Goal: Task Accomplishment & Management: Manage account settings

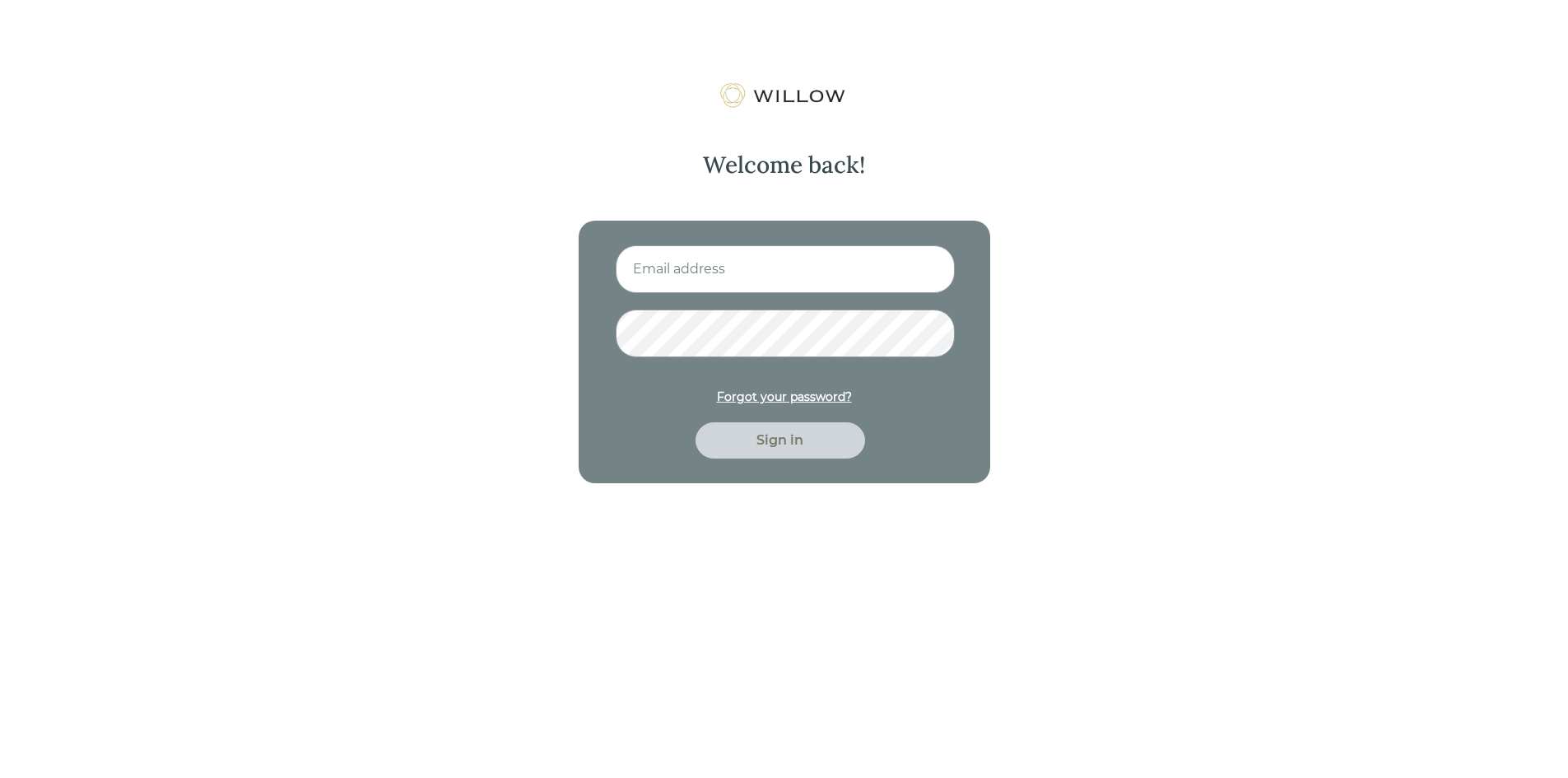
type input "[EMAIL_ADDRESS][DOMAIN_NAME]"
click at [776, 436] on div "Sign in" at bounding box center [780, 440] width 131 height 19
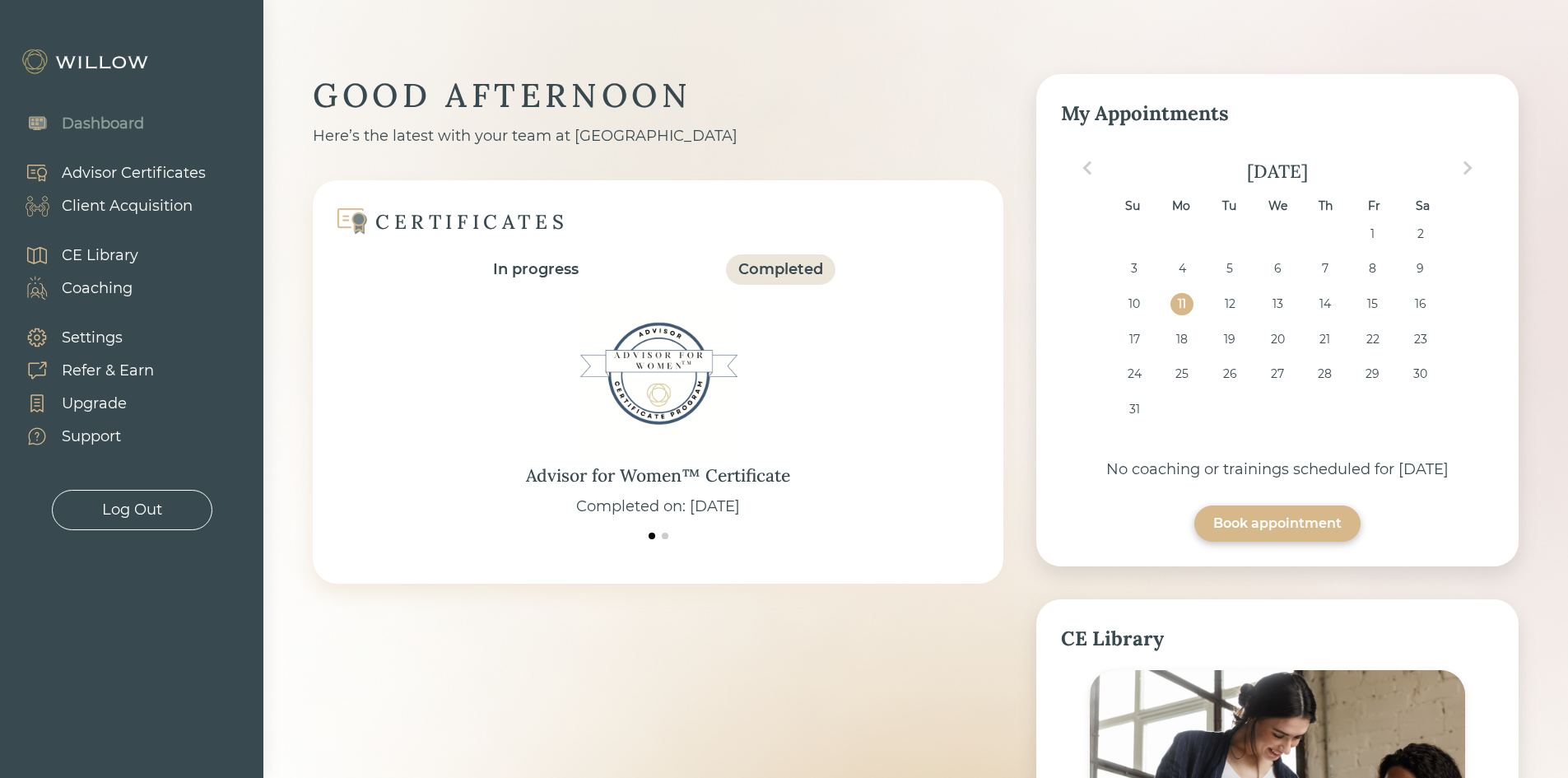
click at [136, 206] on div "Client Acquisition" at bounding box center [127, 206] width 131 height 22
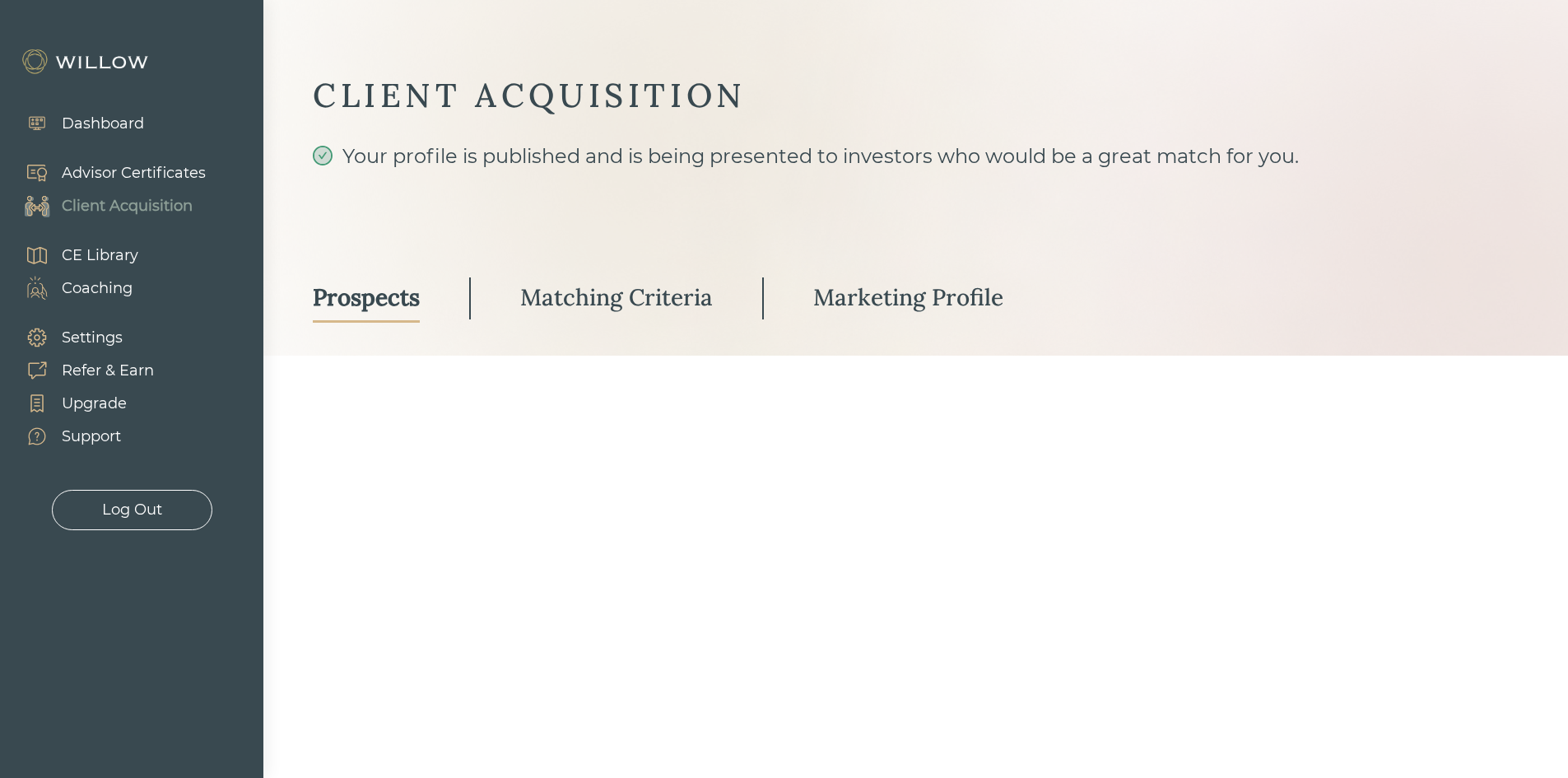
select select "3"
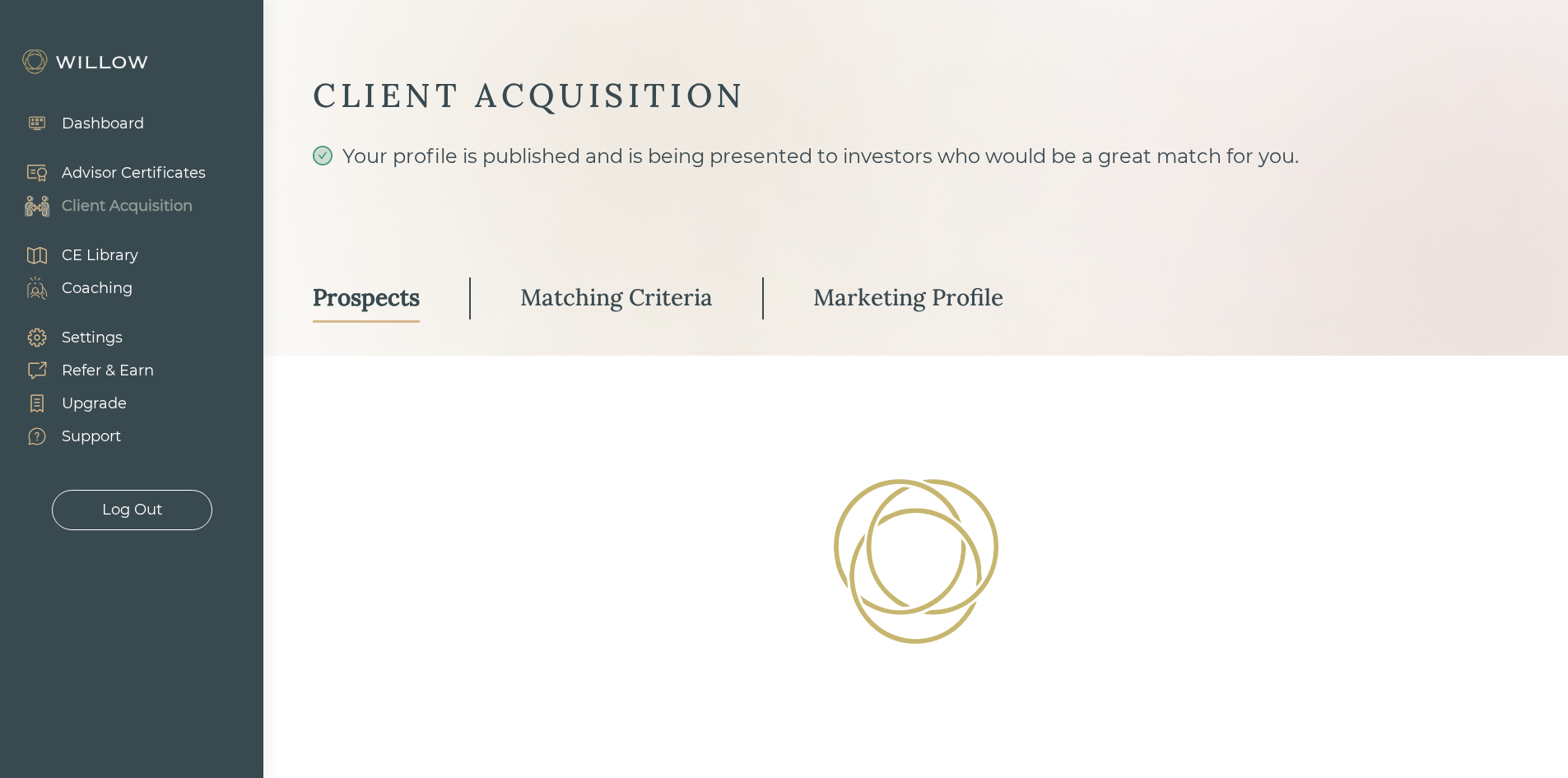
select select "3"
select select "2"
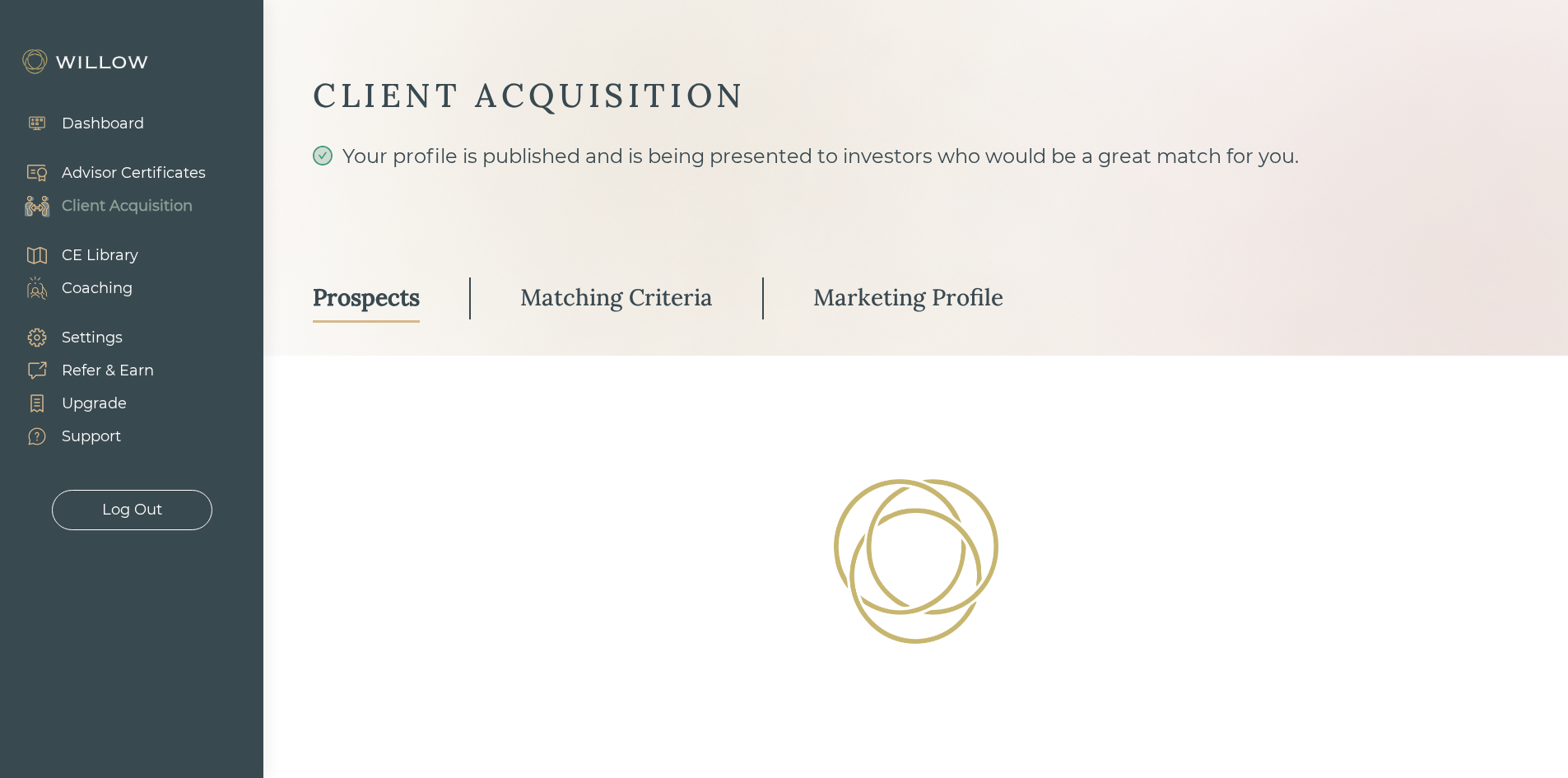
select select "2"
select select "10"
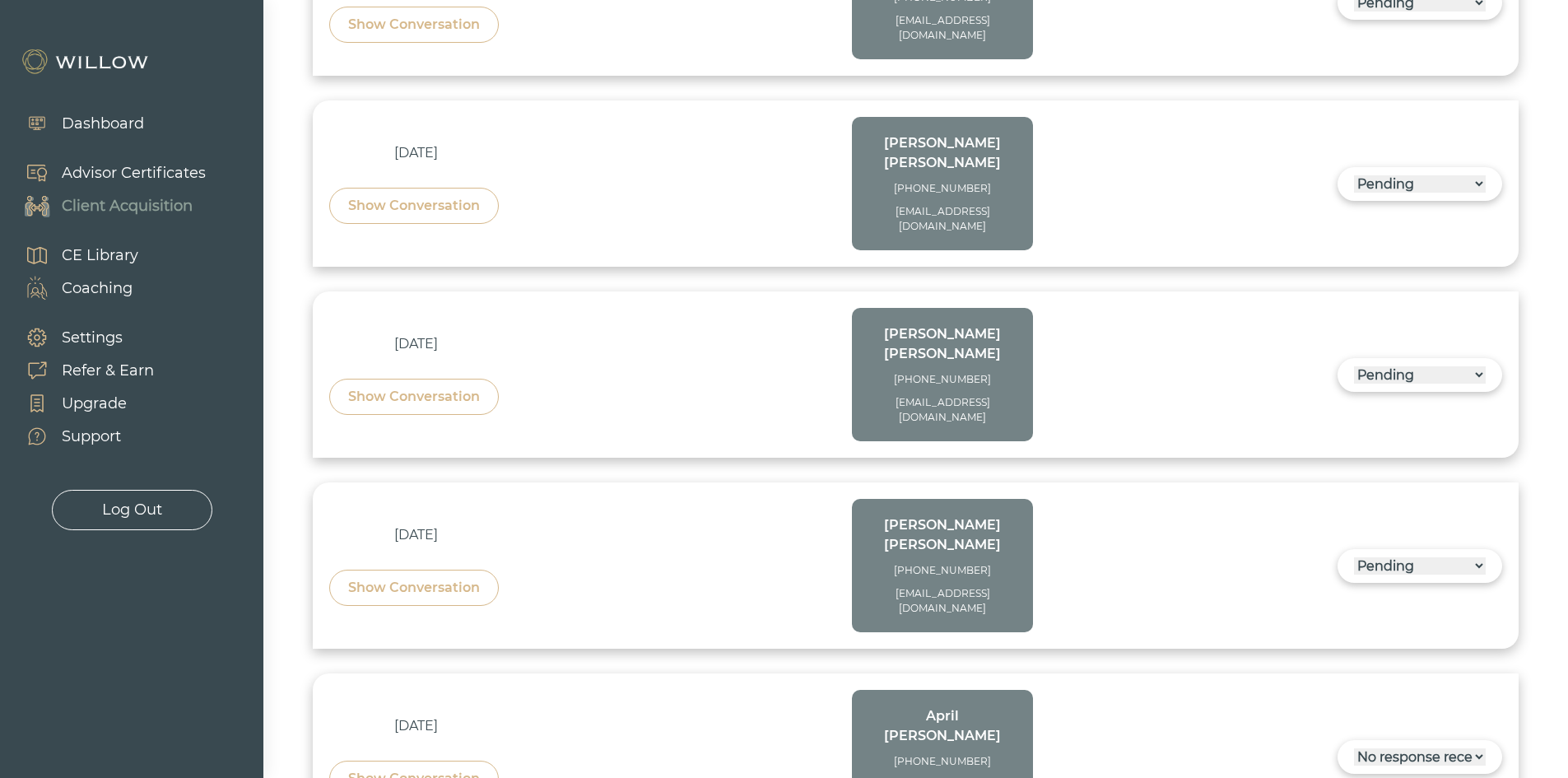
scroll to position [645, 0]
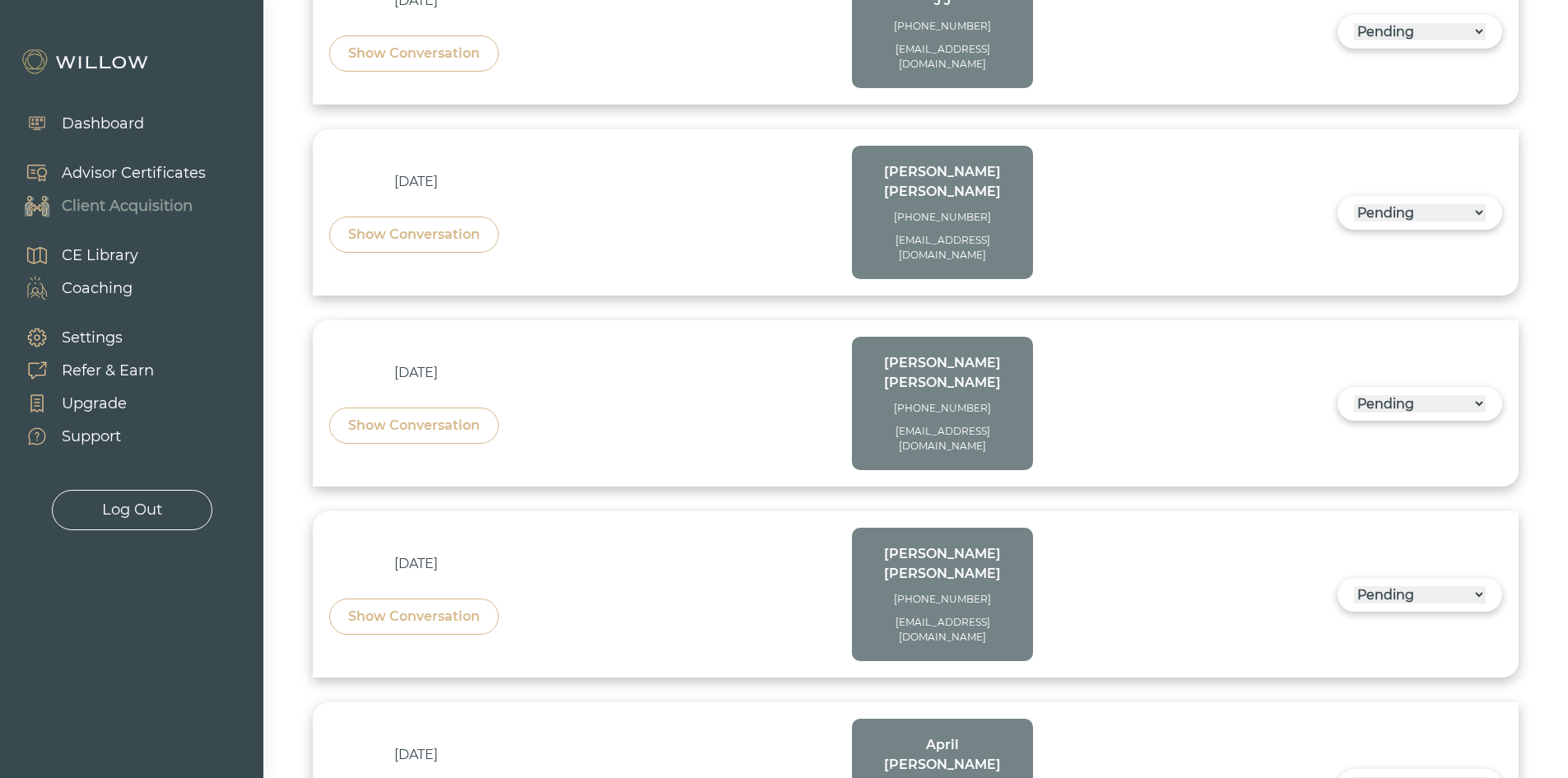
click at [1484, 586] on select "------ Not ready to move forward No response received Pending Matched Not a Fit" at bounding box center [1420, 594] width 131 height 17
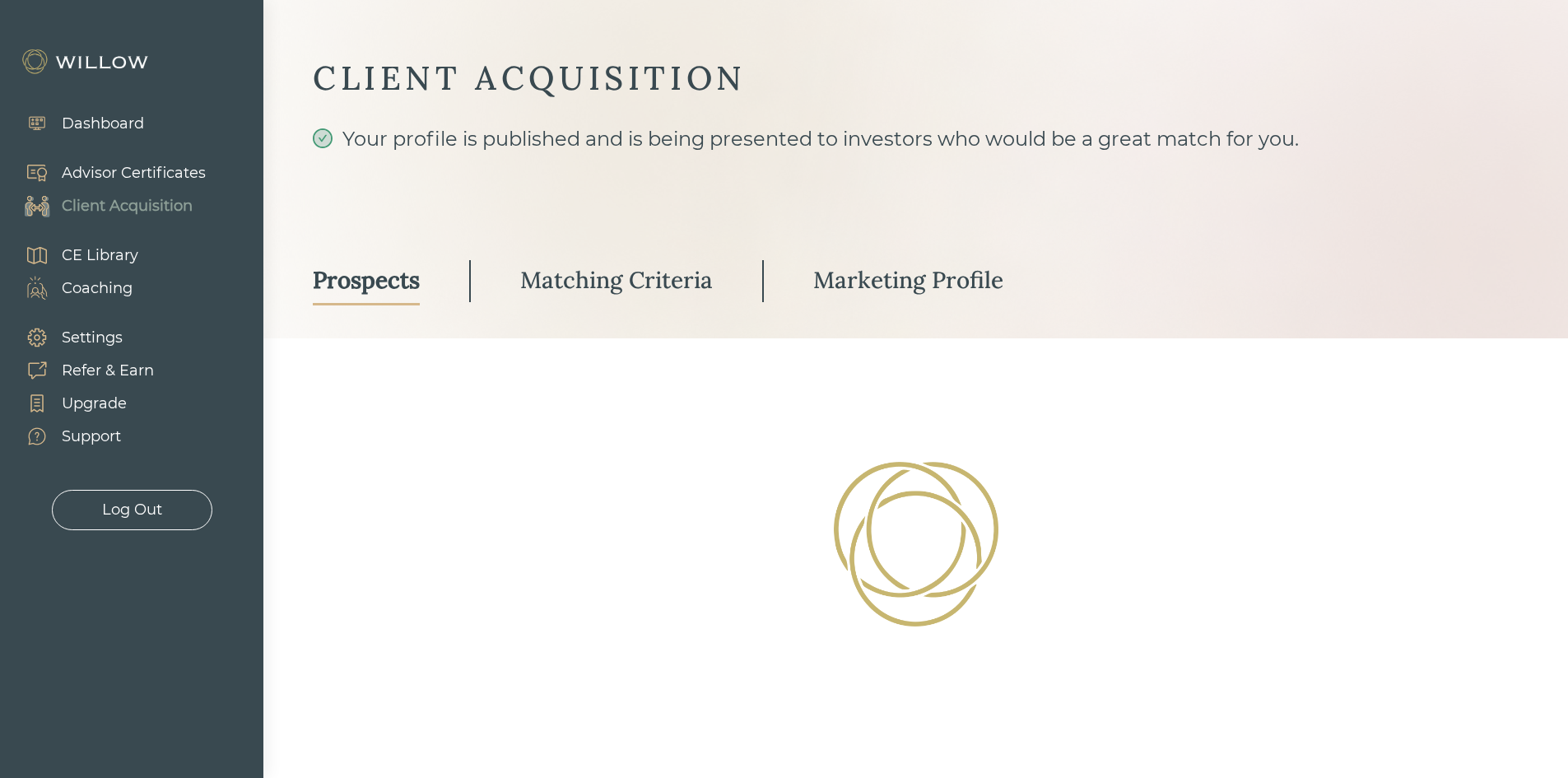
select select "3"
select select "2"
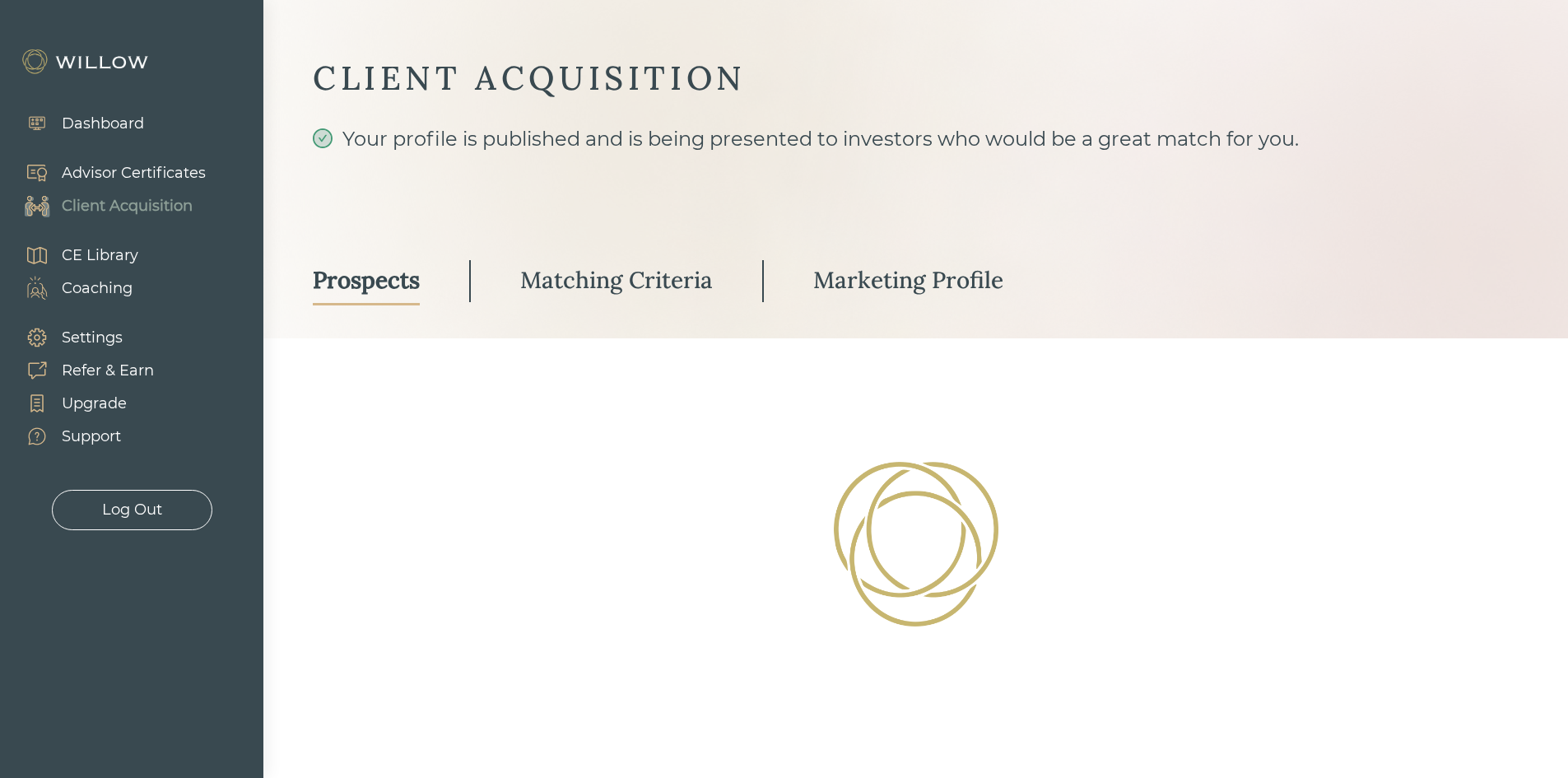
select select "2"
select select "10"
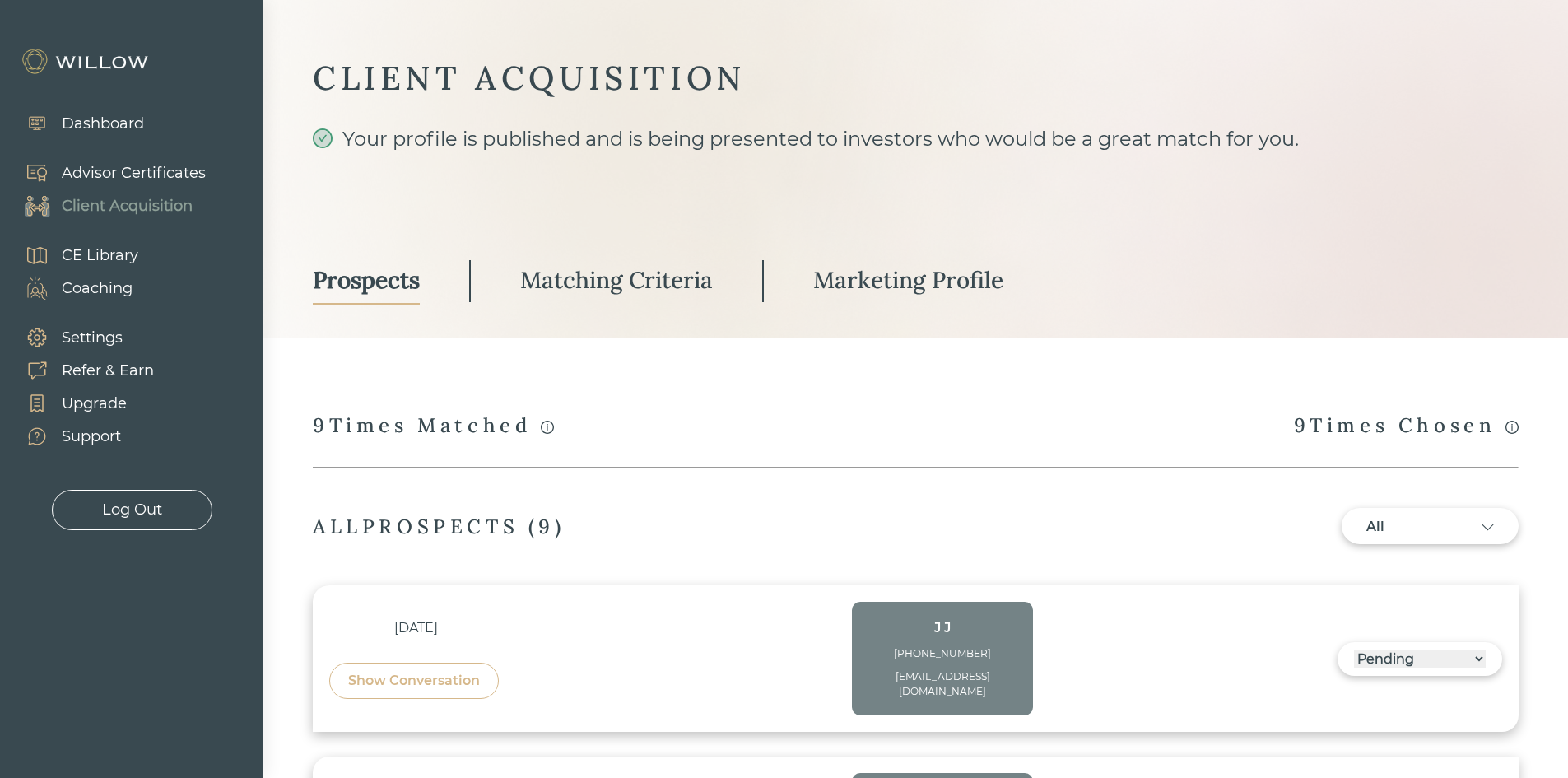
scroll to position [589, 0]
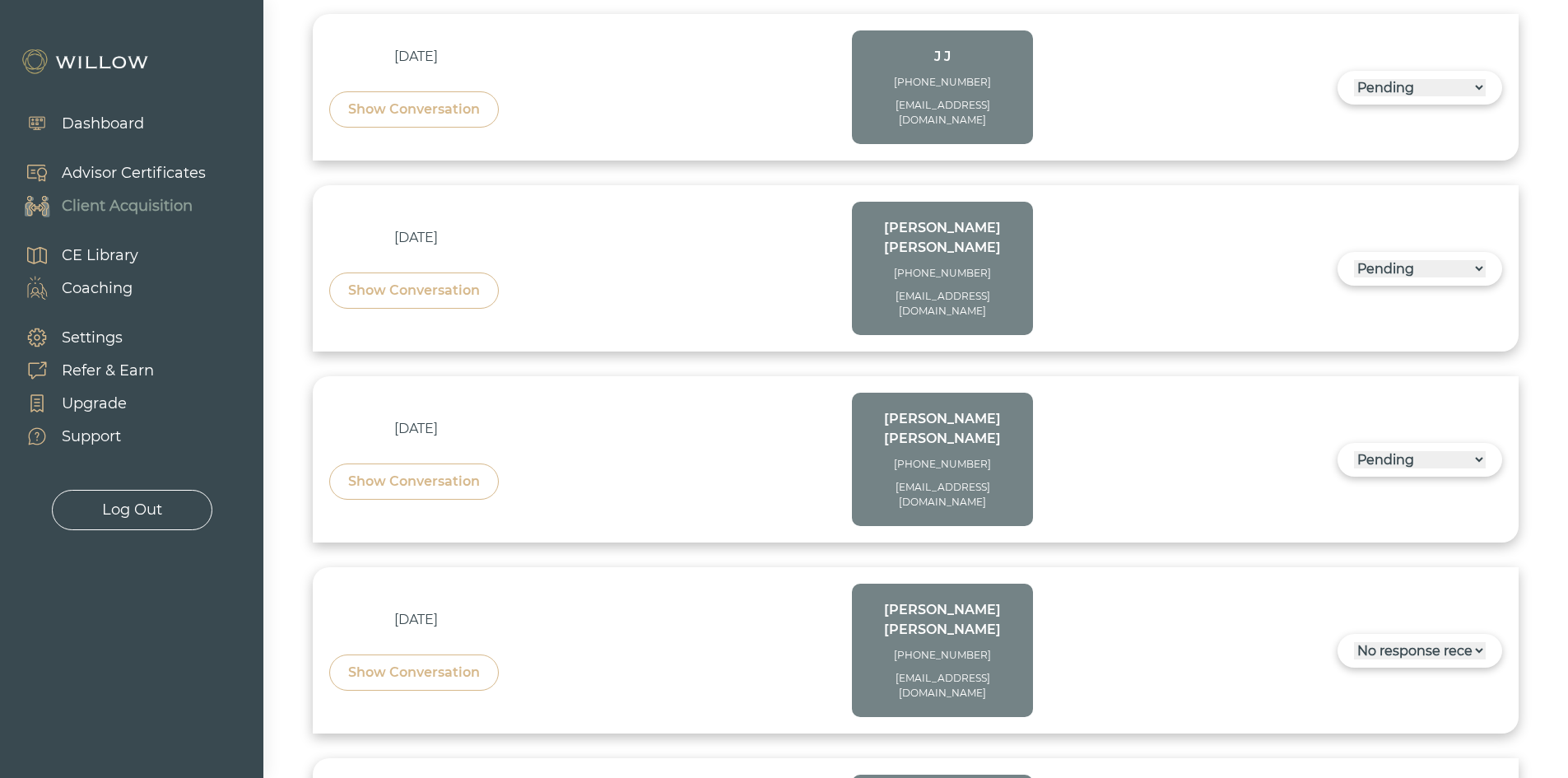
click at [1479, 451] on select "------ Not ready to move forward No response received Pending Matched Not a Fit" at bounding box center [1420, 460] width 131 height 17
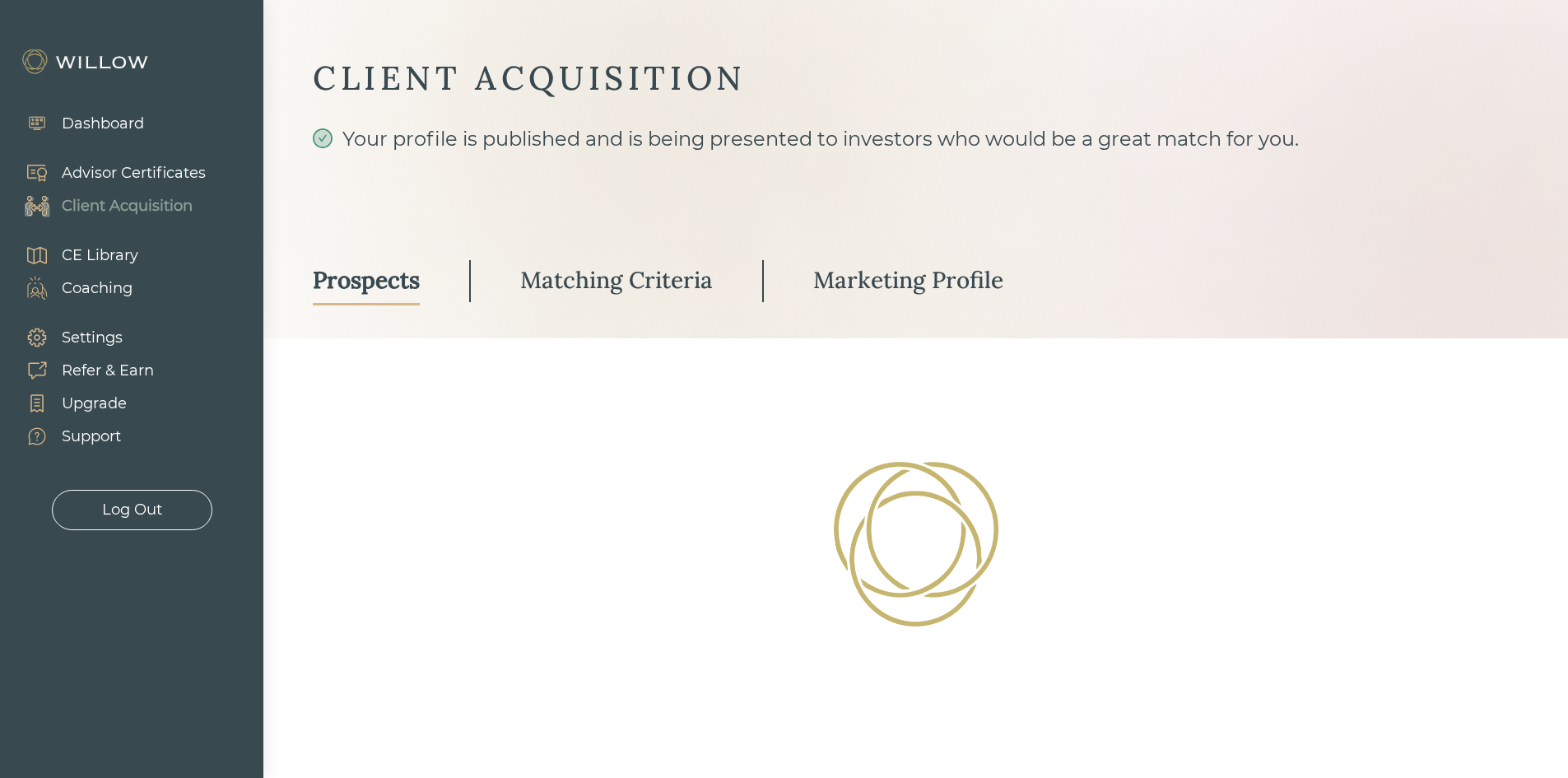
select select "3"
select select "2"
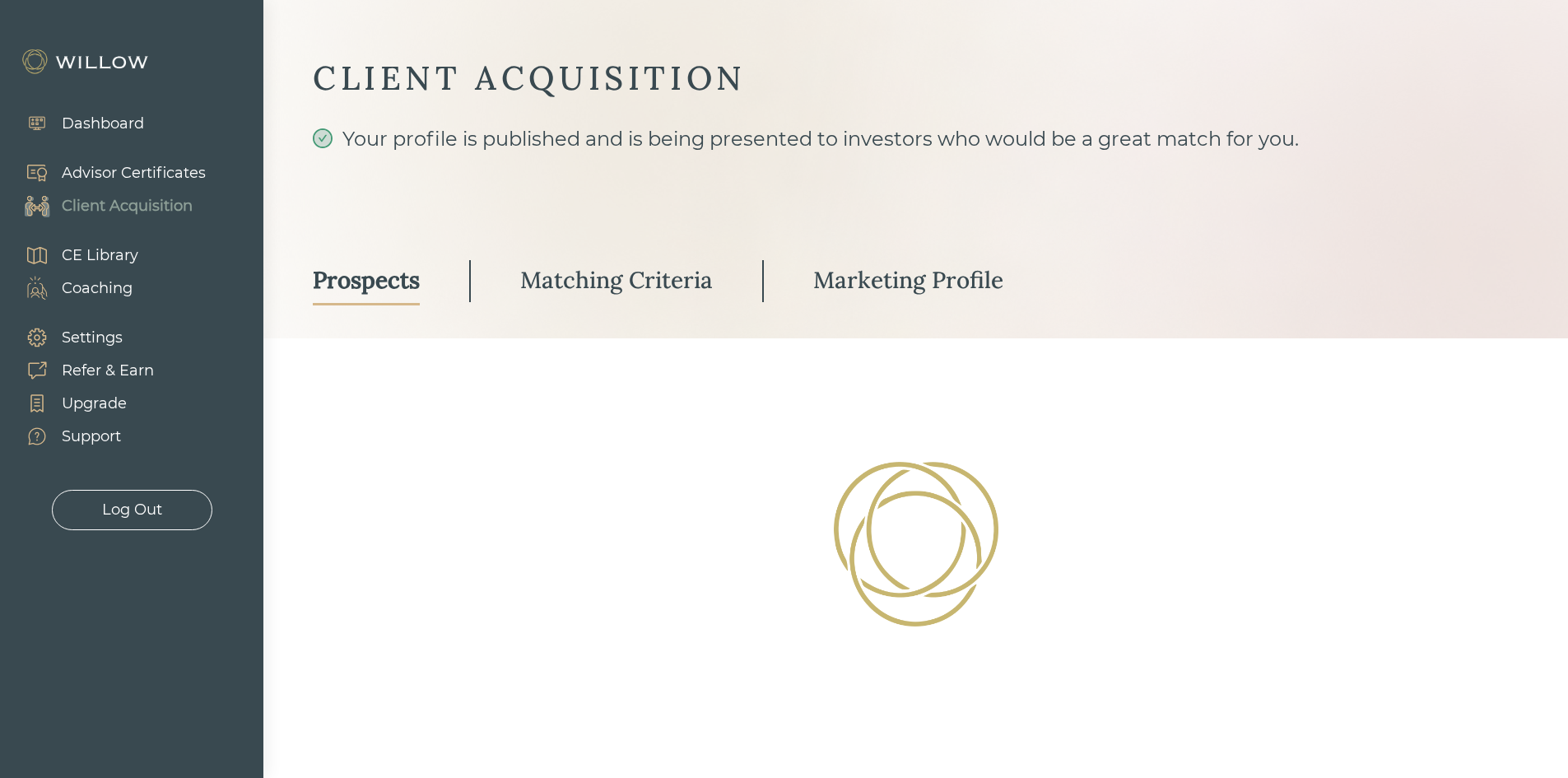
select select "2"
select select "10"
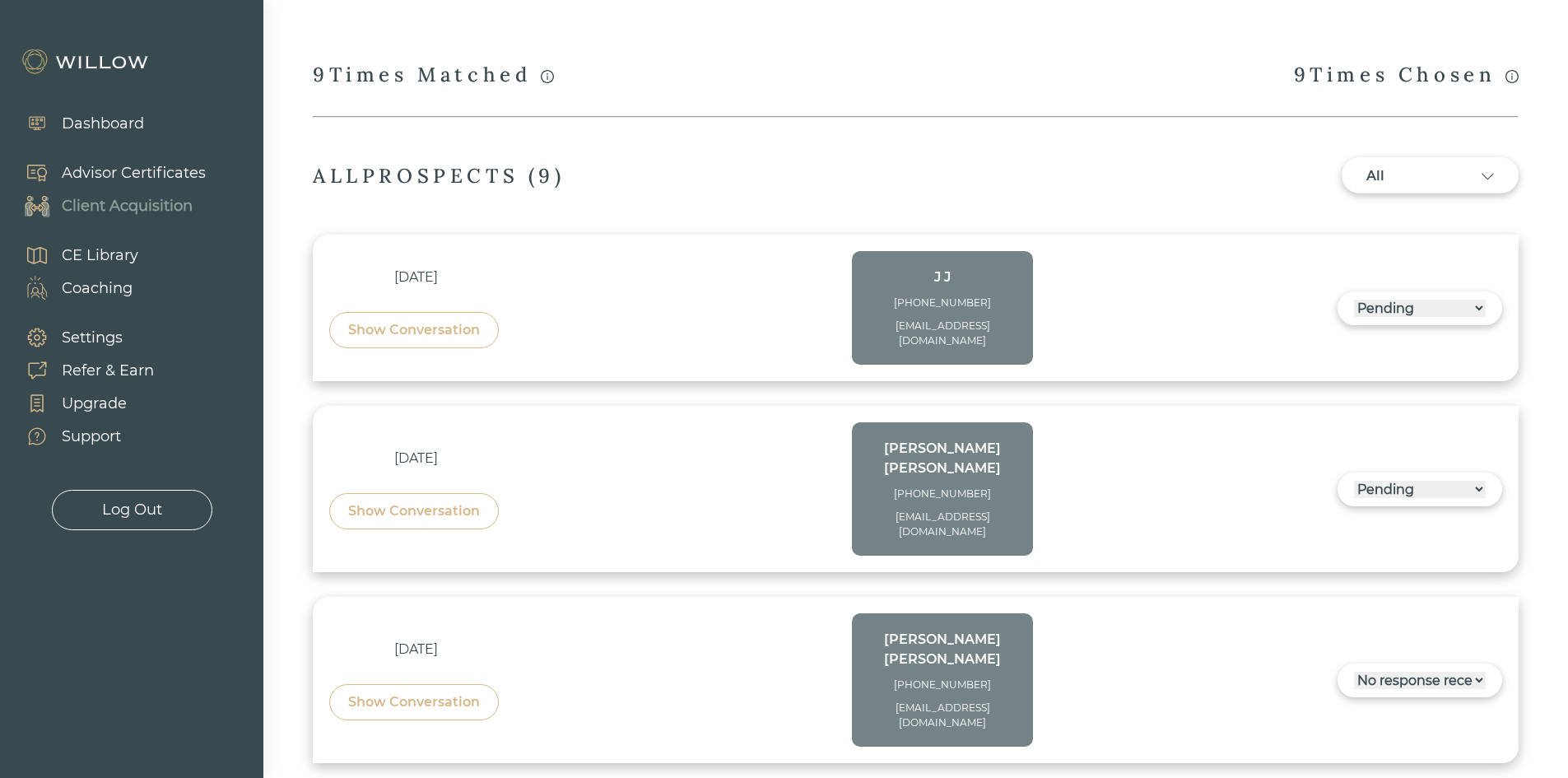
scroll to position [450, 0]
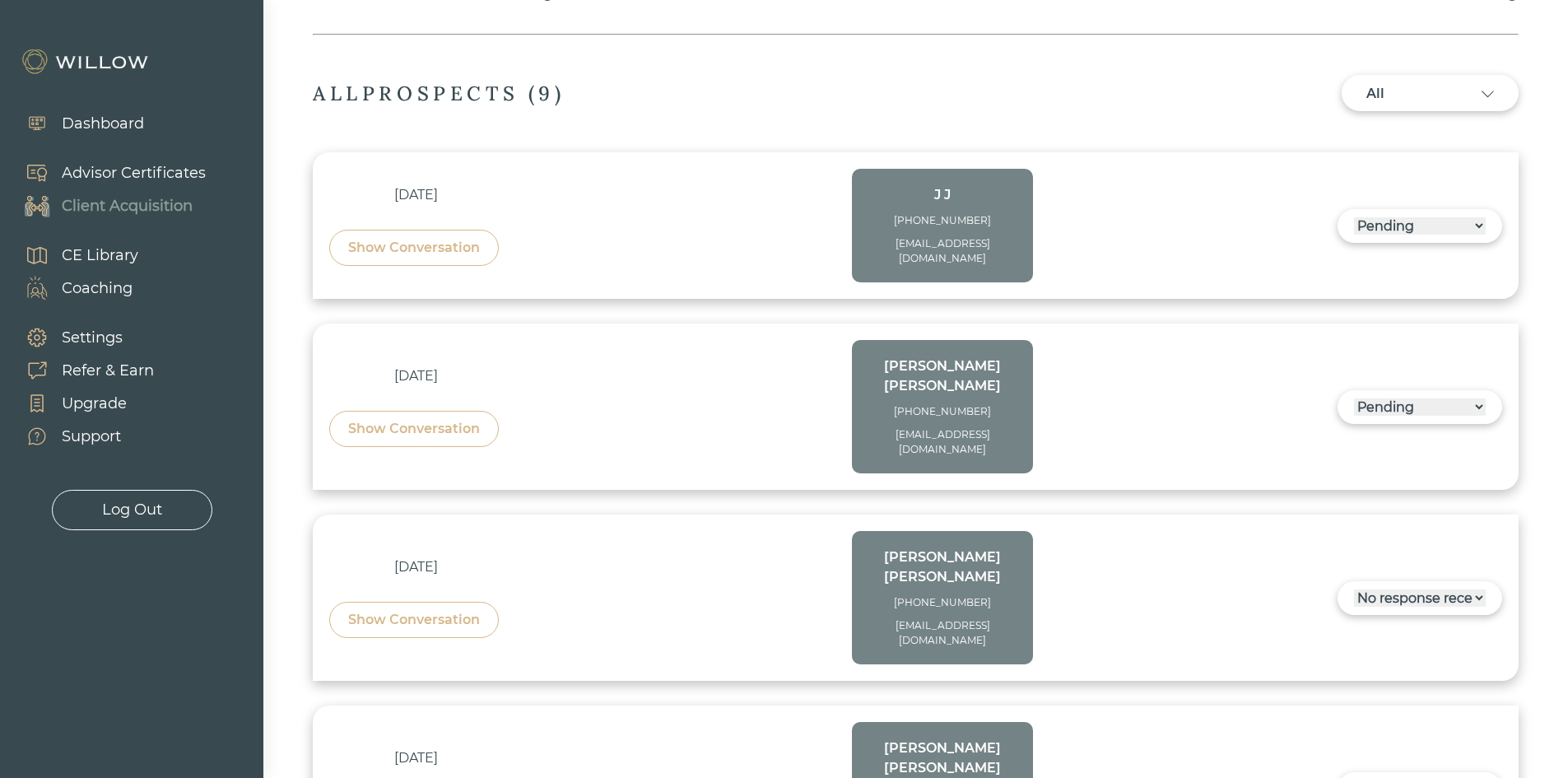
click at [1477, 398] on select "------ Not ready to move forward No response received Pending Matched Not a Fit" at bounding box center [1420, 407] width 131 height 17
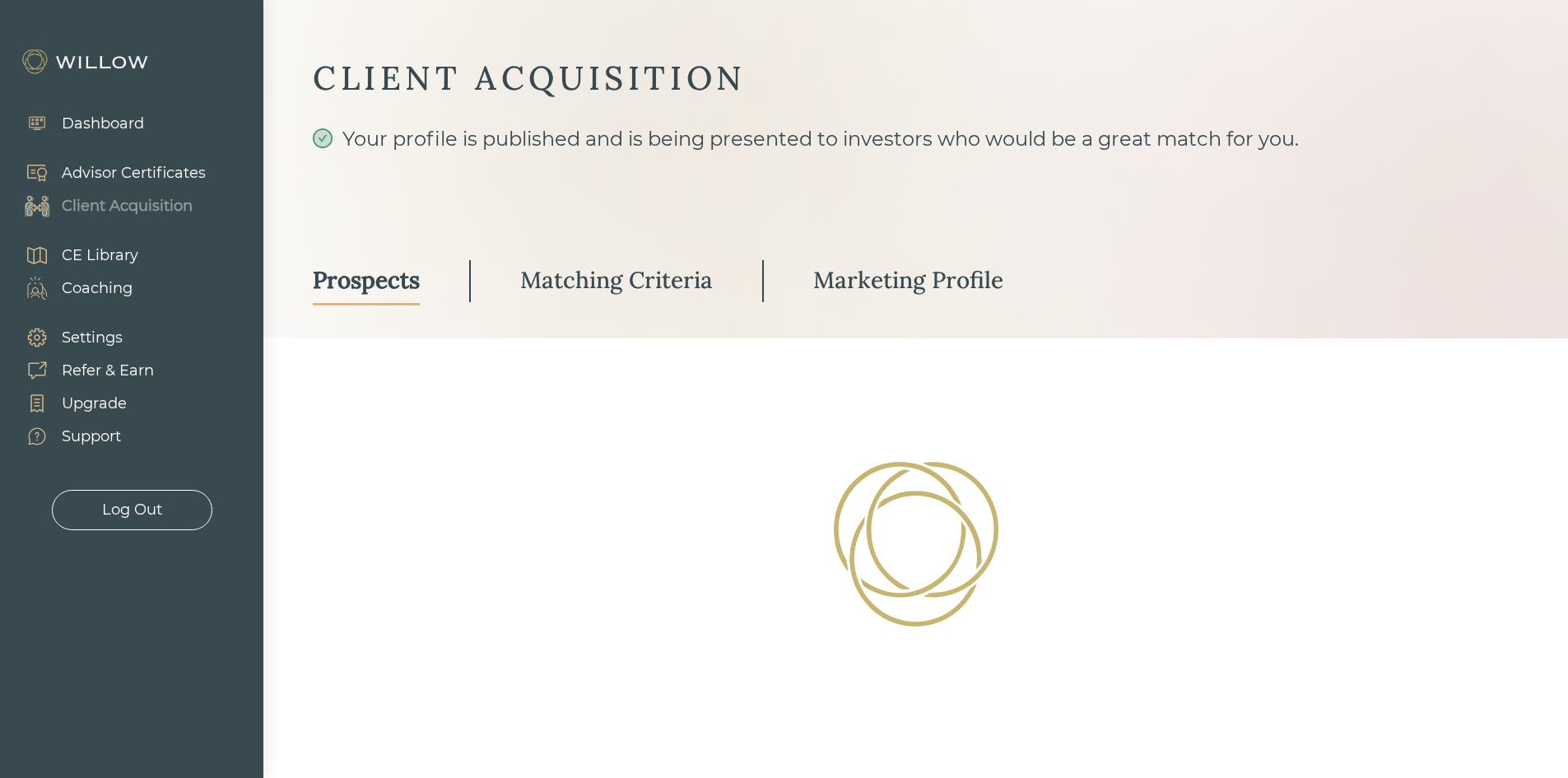
scroll to position [394, 0]
select select "3"
select select "2"
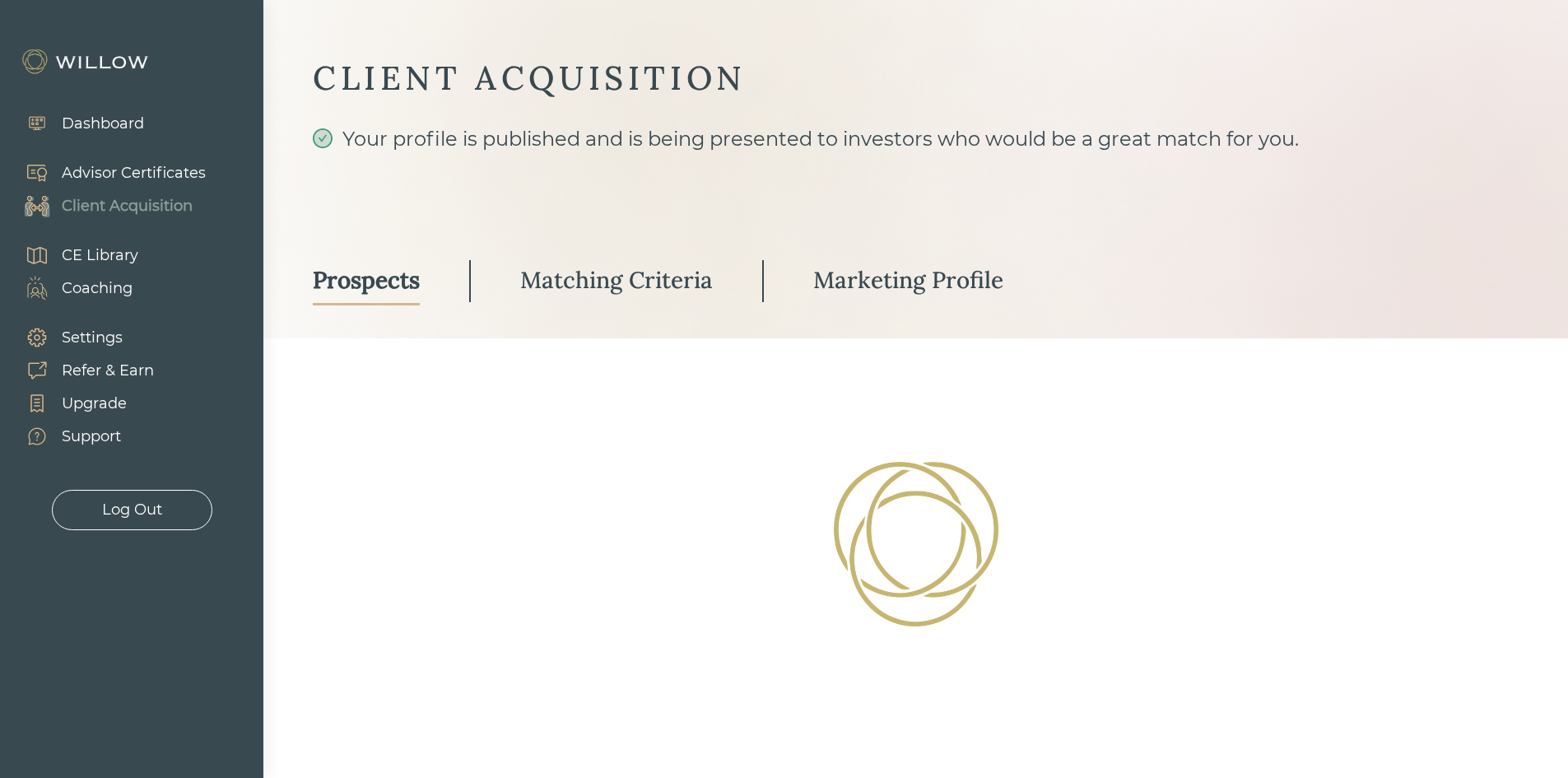
select select "2"
select select "10"
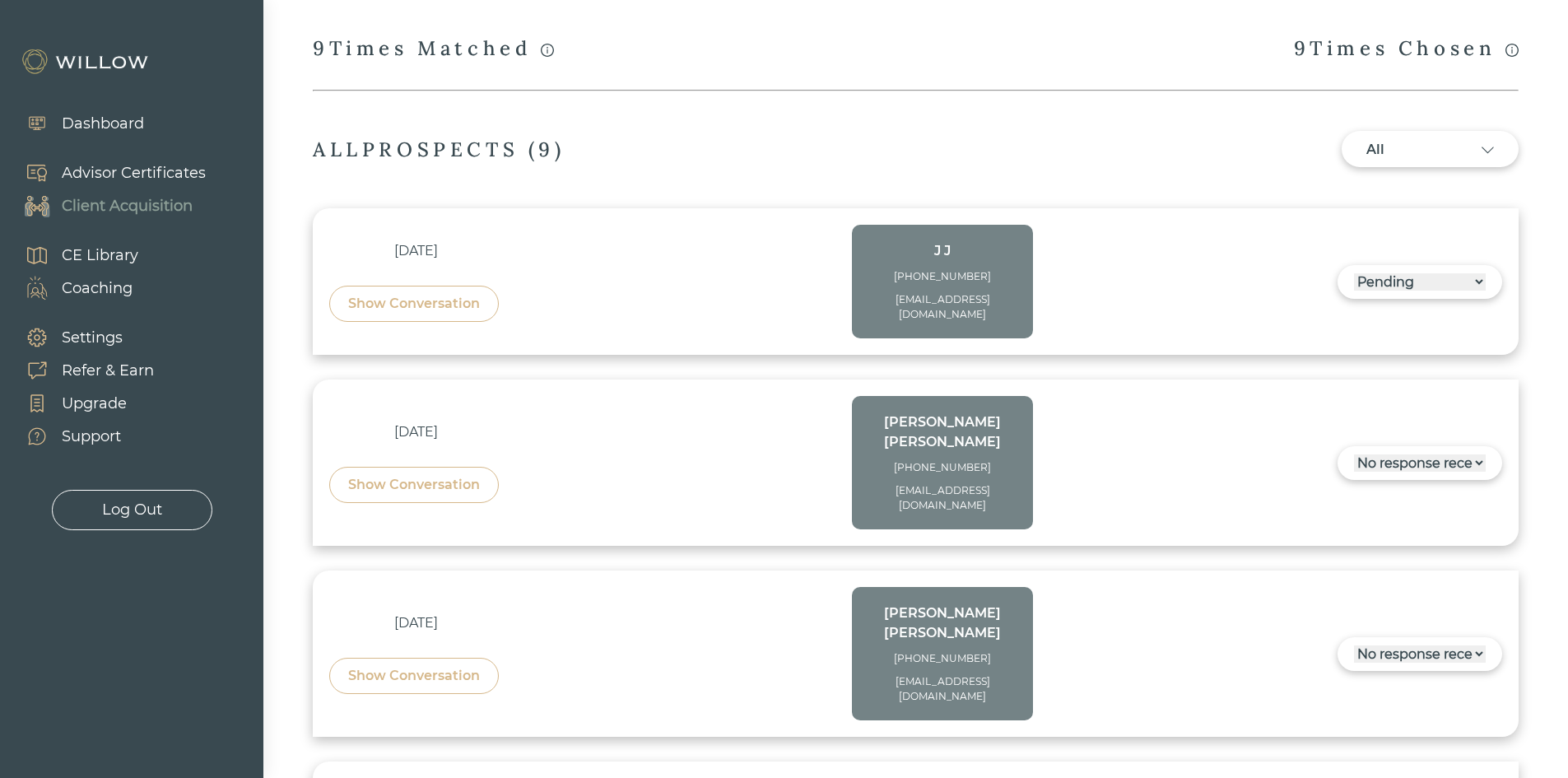
scroll to position [312, 0]
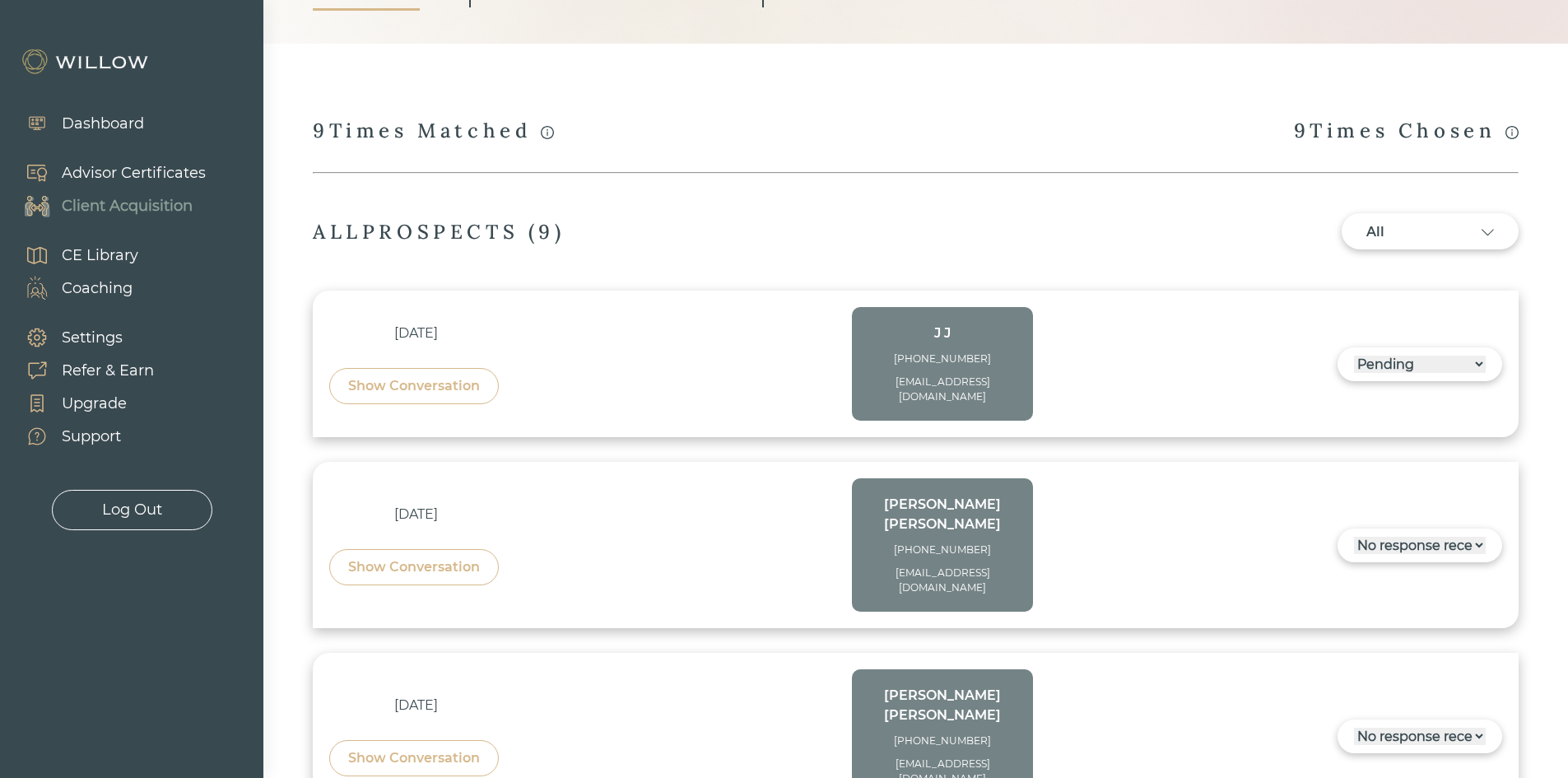
click at [439, 380] on div "Show Conversation" at bounding box center [414, 386] width 131 height 19
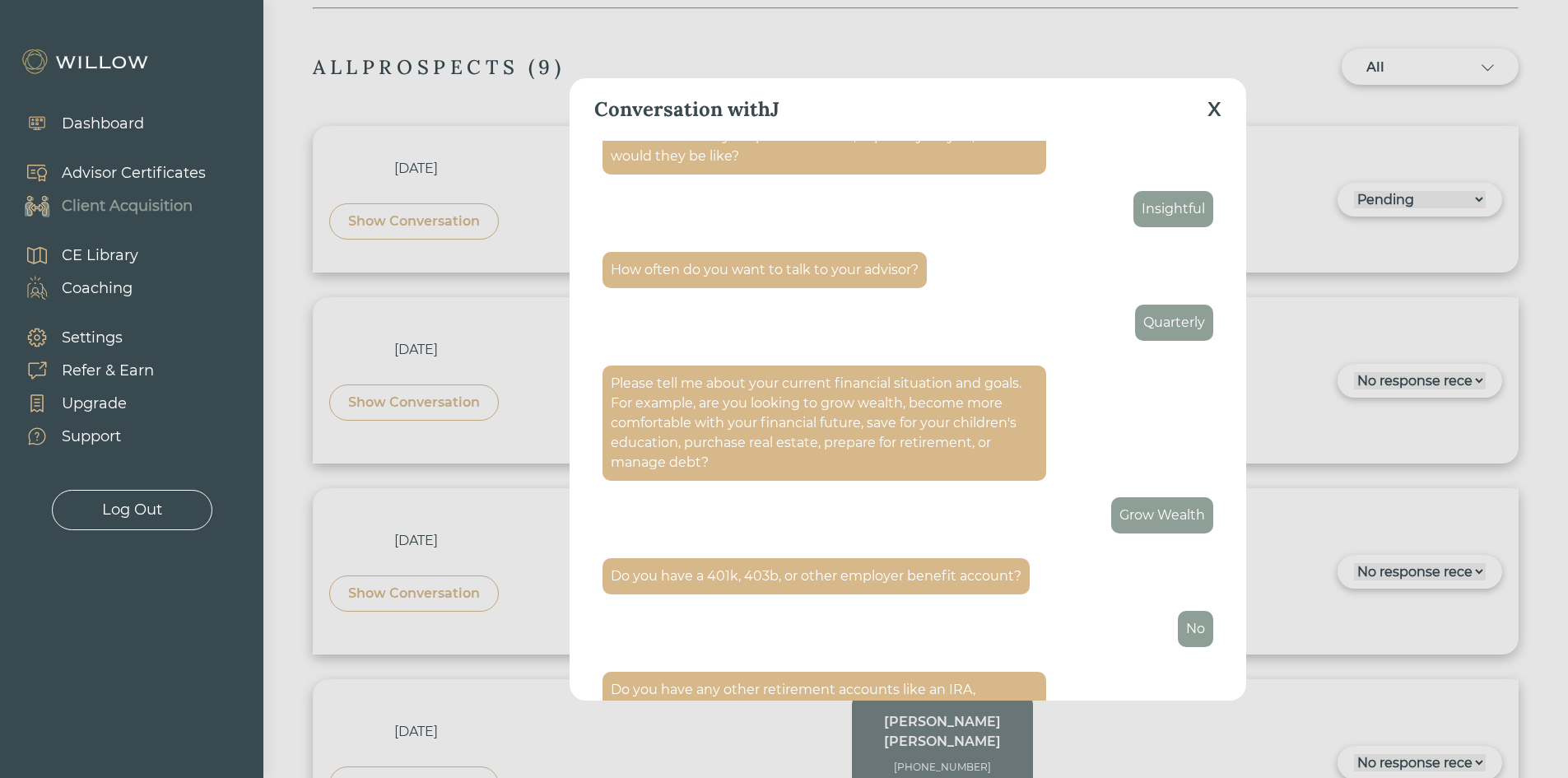
scroll to position [1516, 0]
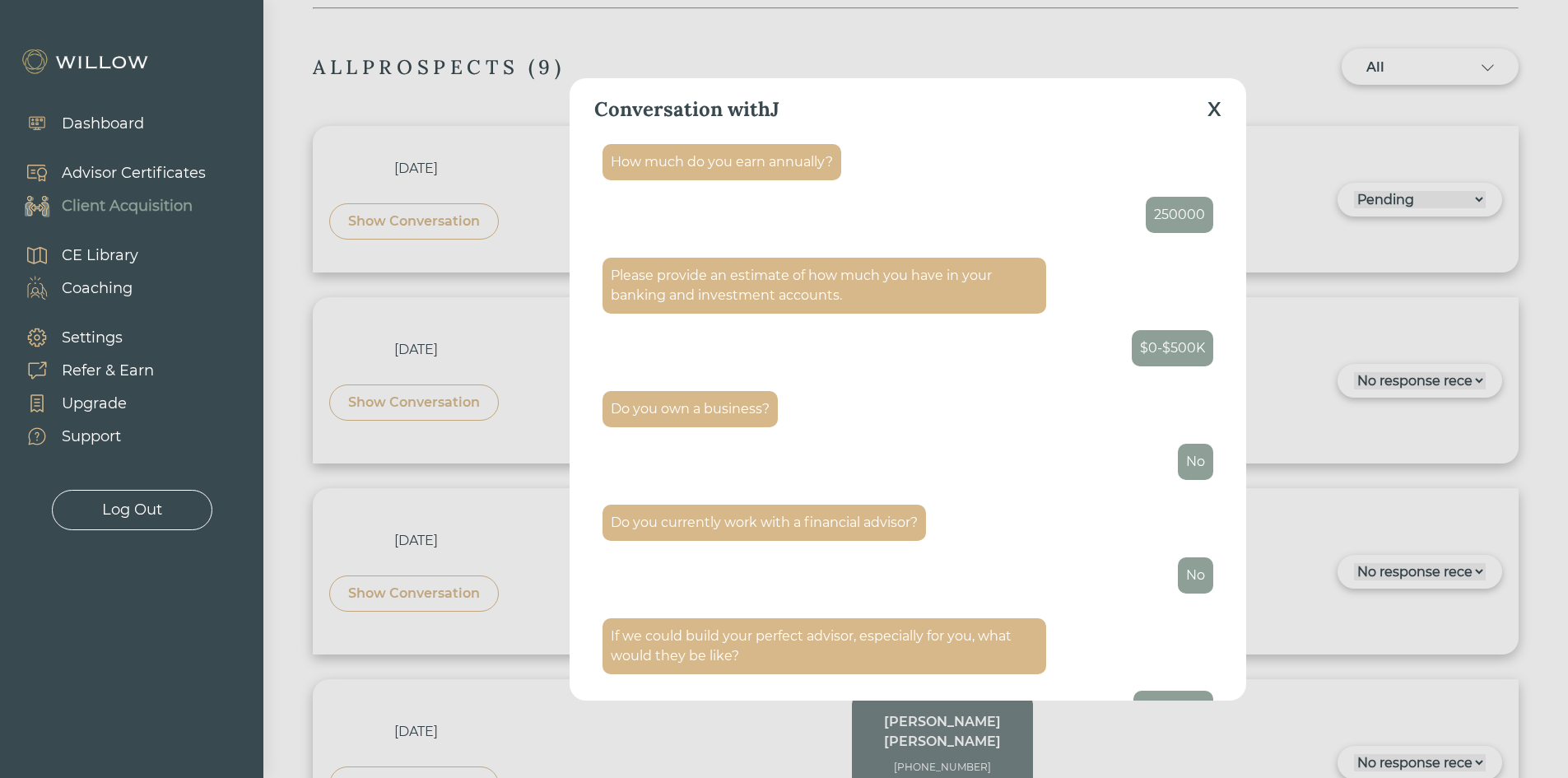
click at [1217, 106] on div "X" at bounding box center [1214, 109] width 14 height 30
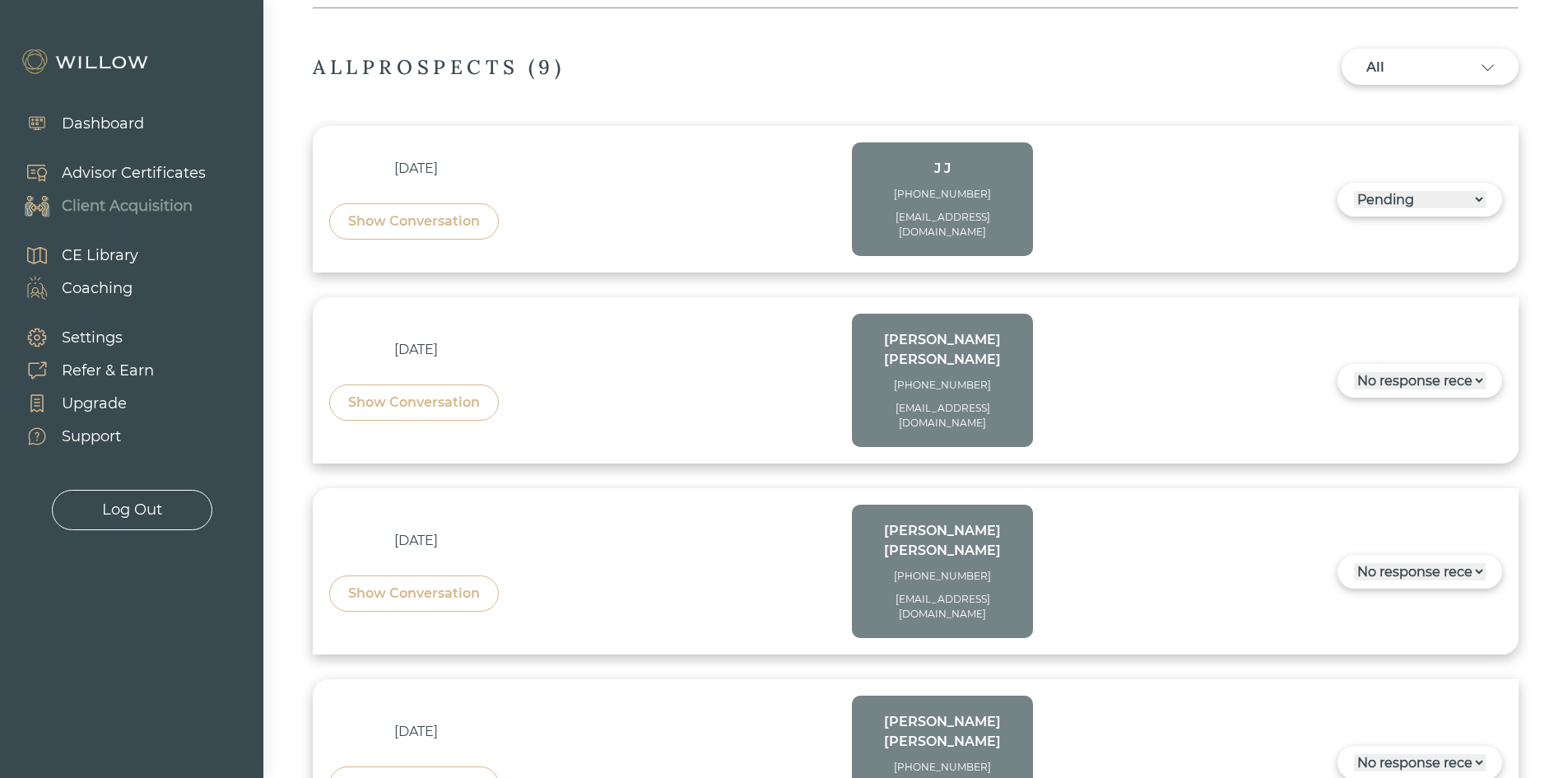
click at [1472, 191] on select "------ Not ready to move forward No response received Pending Matched Not a Fit" at bounding box center [1420, 200] width 131 height 17
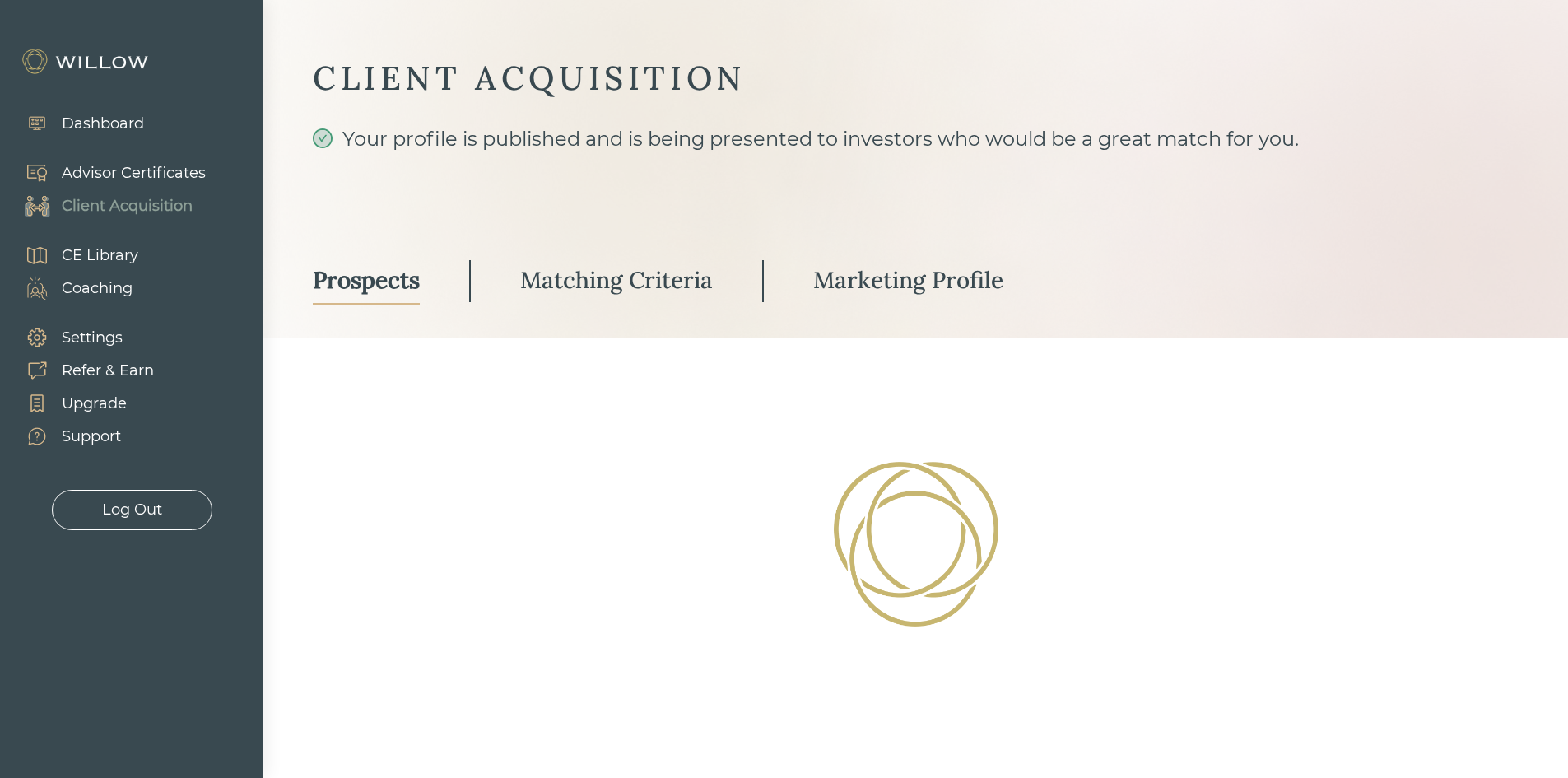
scroll to position [17, 0]
select select "2"
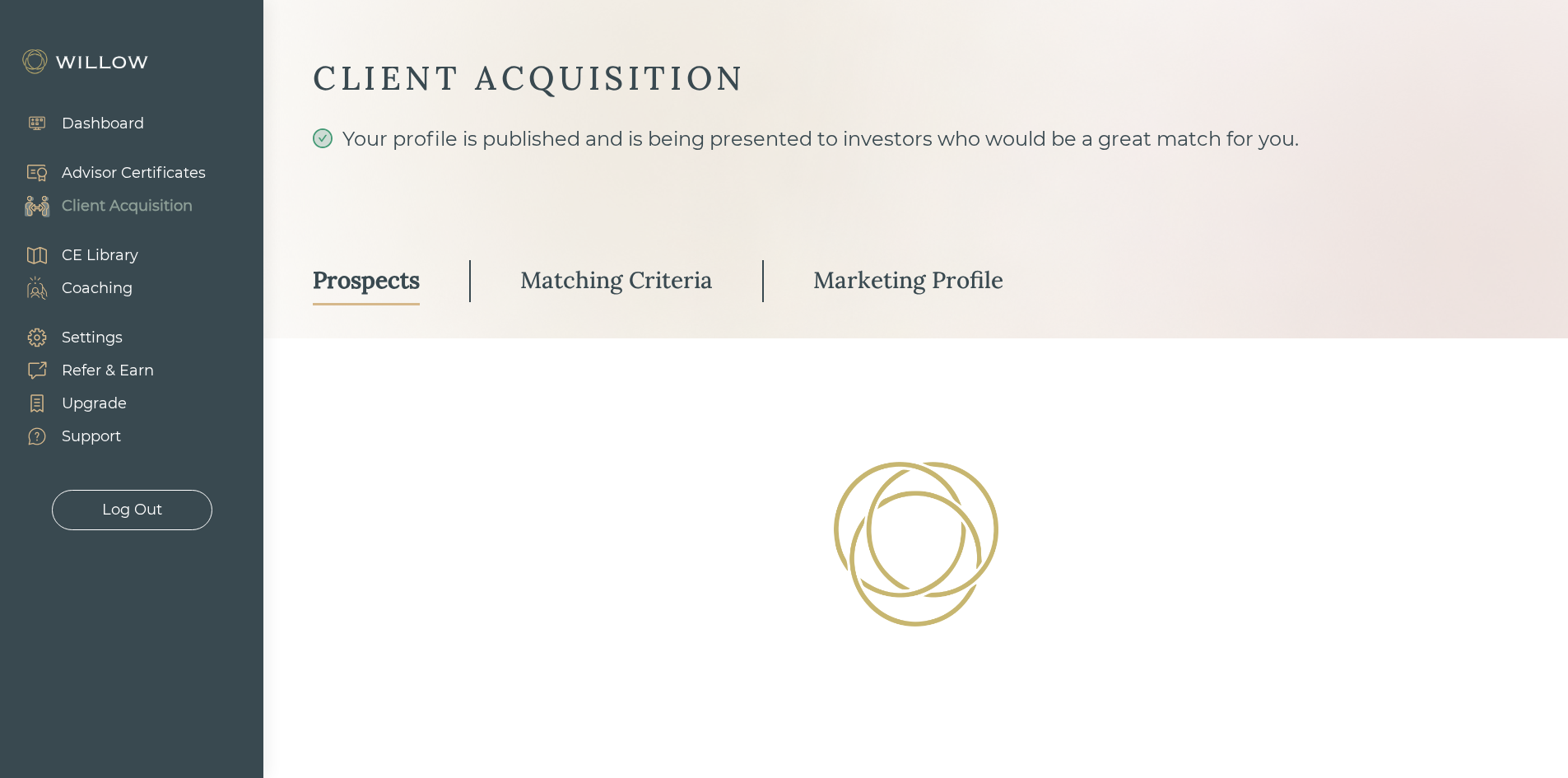
select select "2"
select select "10"
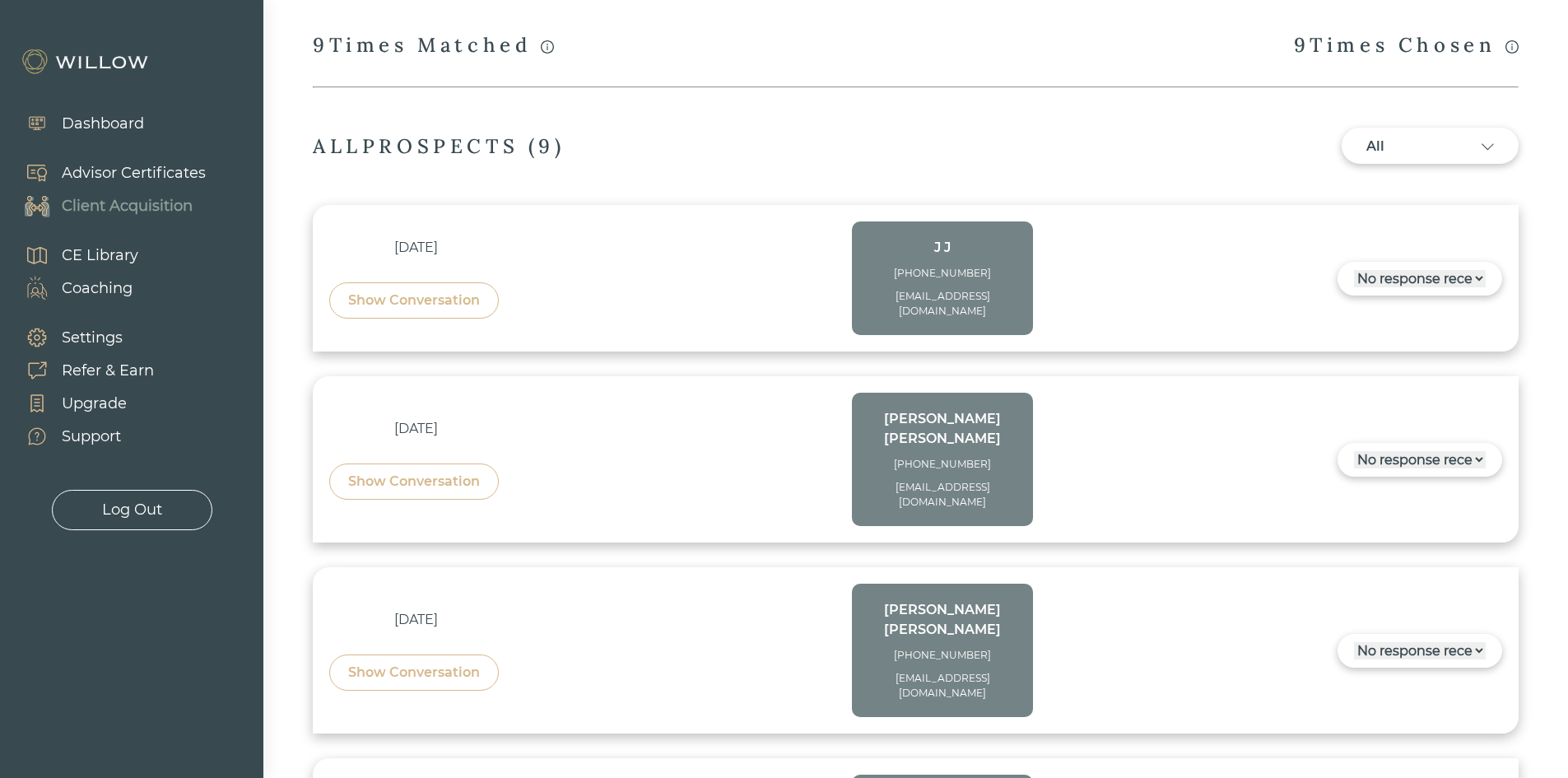
scroll to position [0, 0]
